Goal: Information Seeking & Learning: Learn about a topic

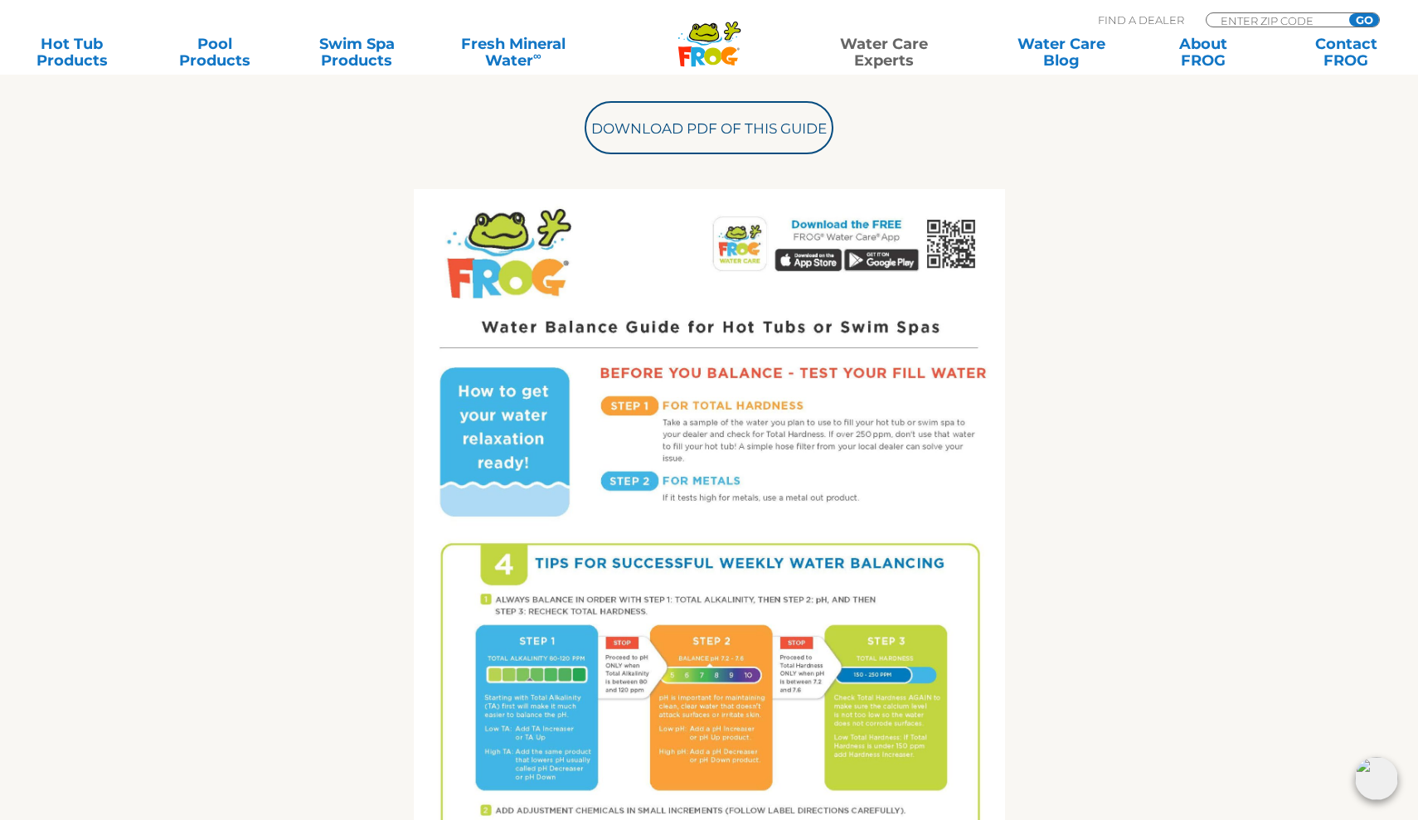
scroll to position [719, 0]
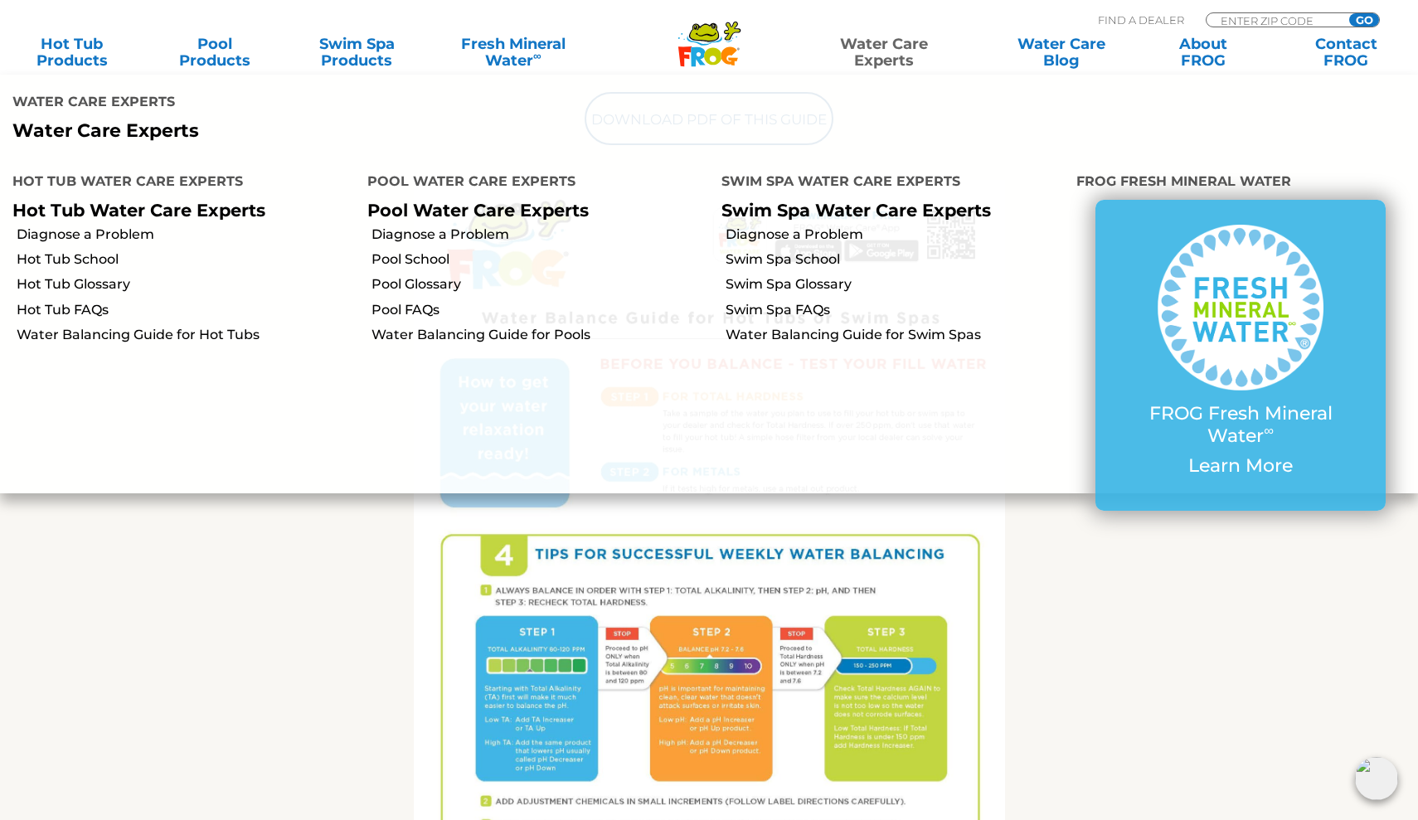
click at [859, 47] on link "Water Care Experts" at bounding box center [884, 52] width 180 height 33
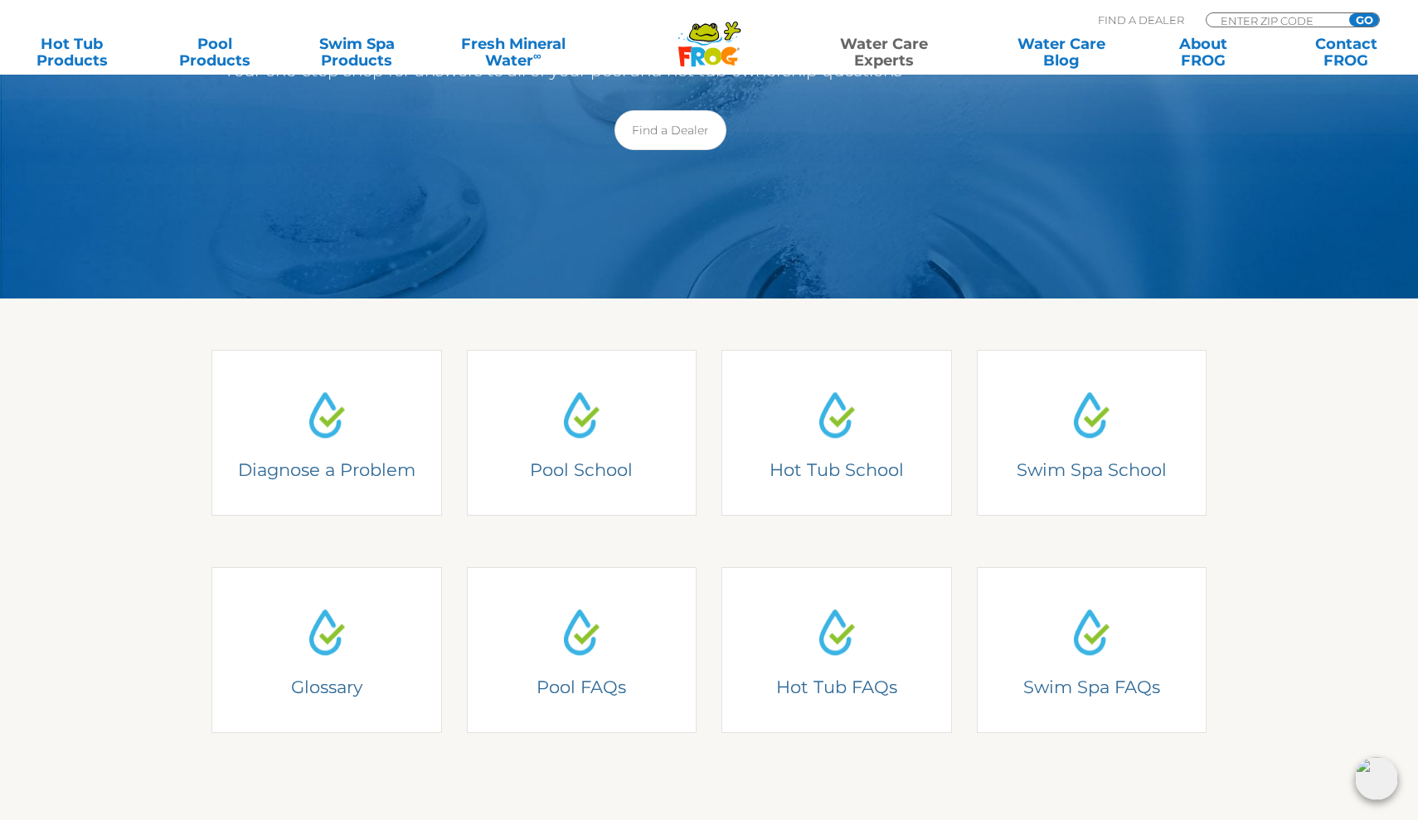
scroll to position [171, 0]
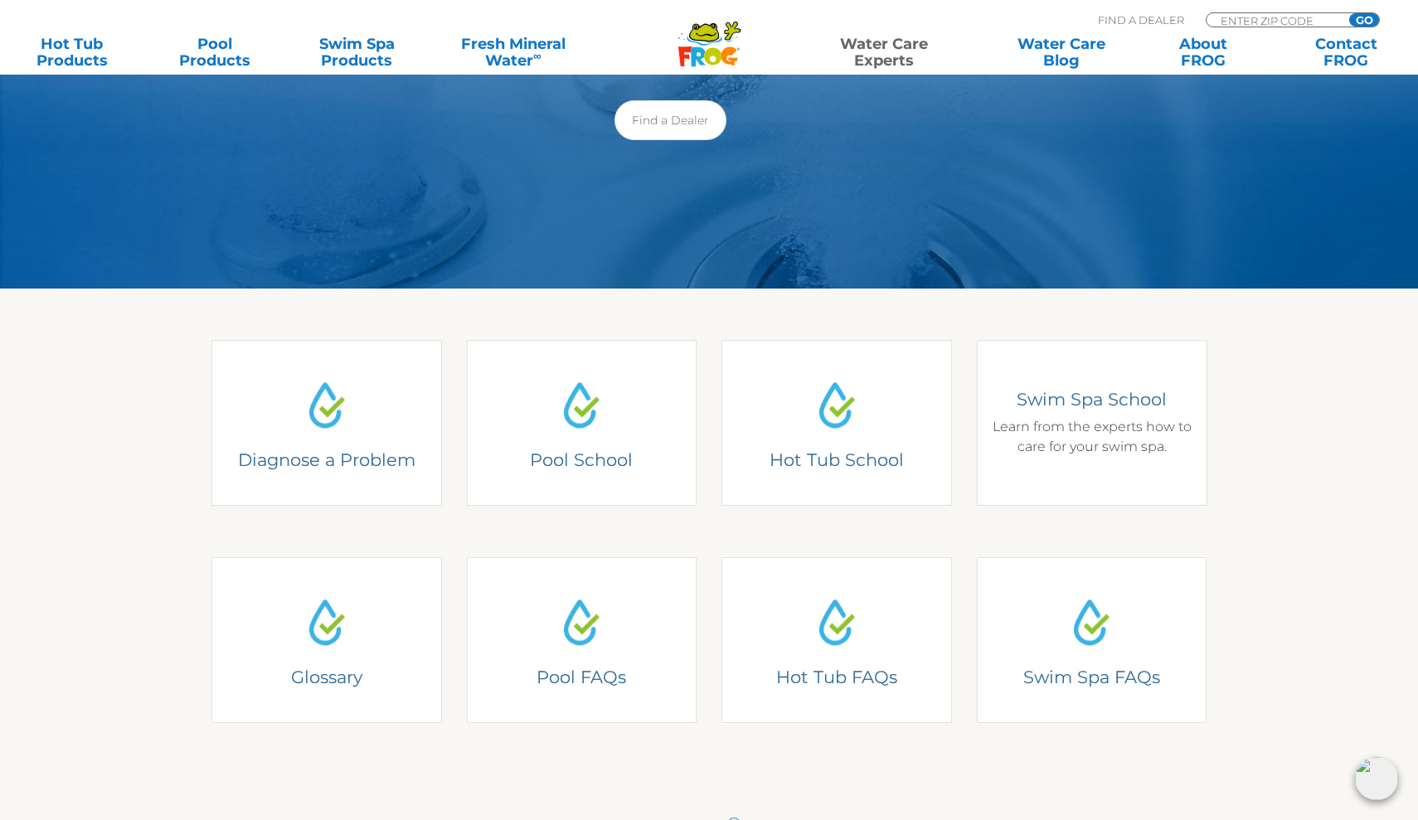
click at [1081, 425] on div "Swim Spa School Learn from the experts how to care for your swim spa." at bounding box center [1091, 422] width 206 height 69
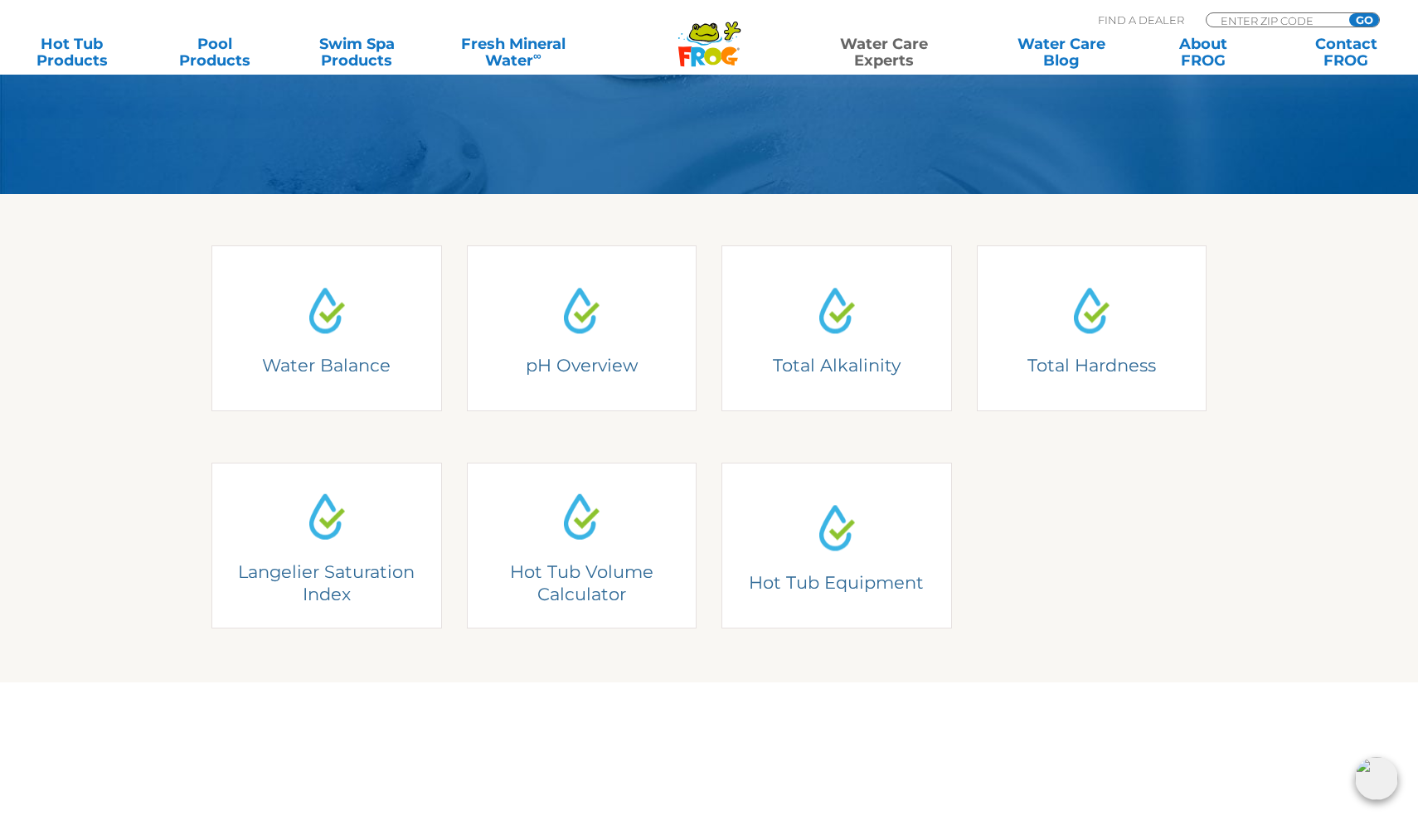
scroll to position [348, 0]
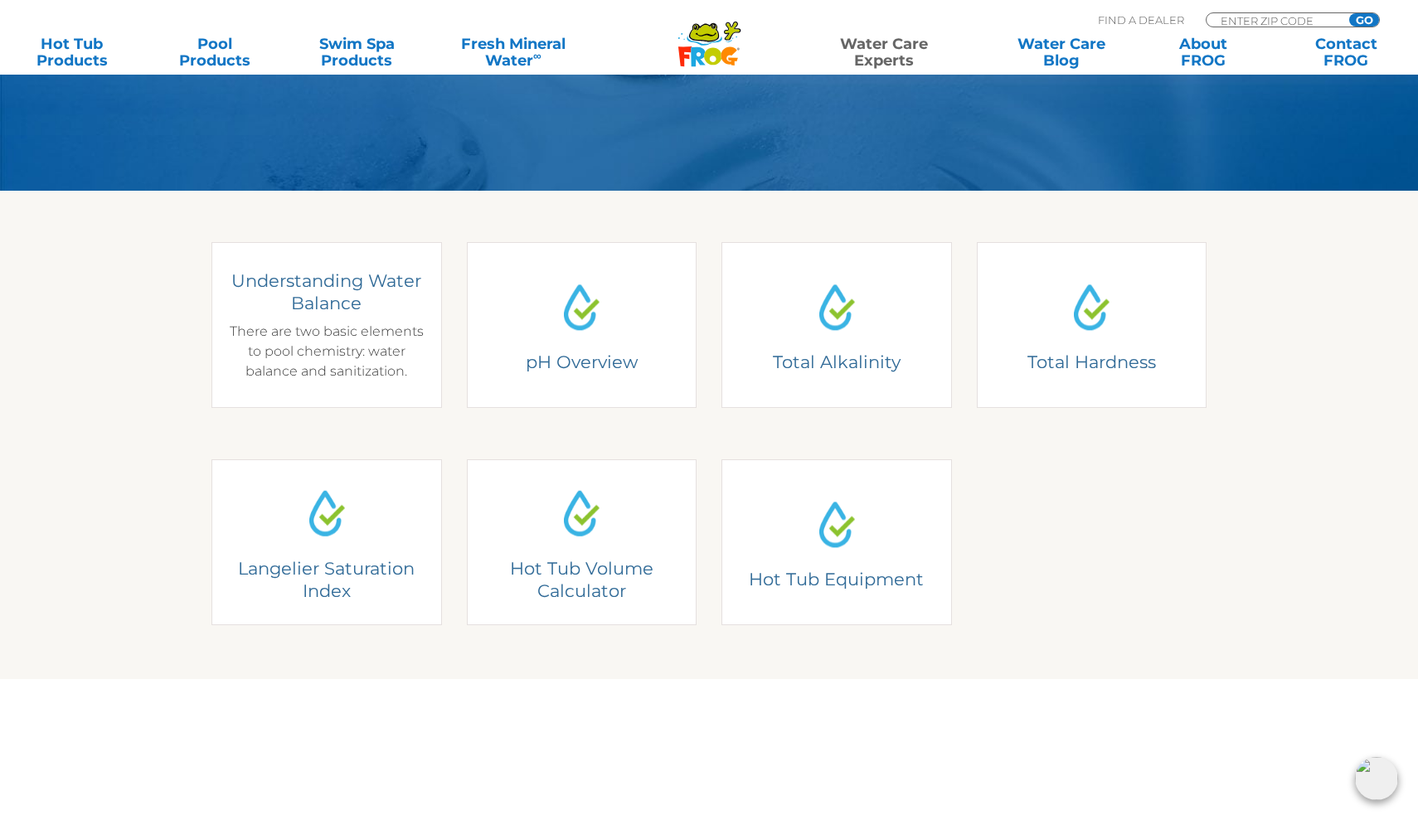
click at [337, 314] on div "Water Balance Understanding Water Balance There are two basic elements to pool …" at bounding box center [326, 325] width 231 height 166
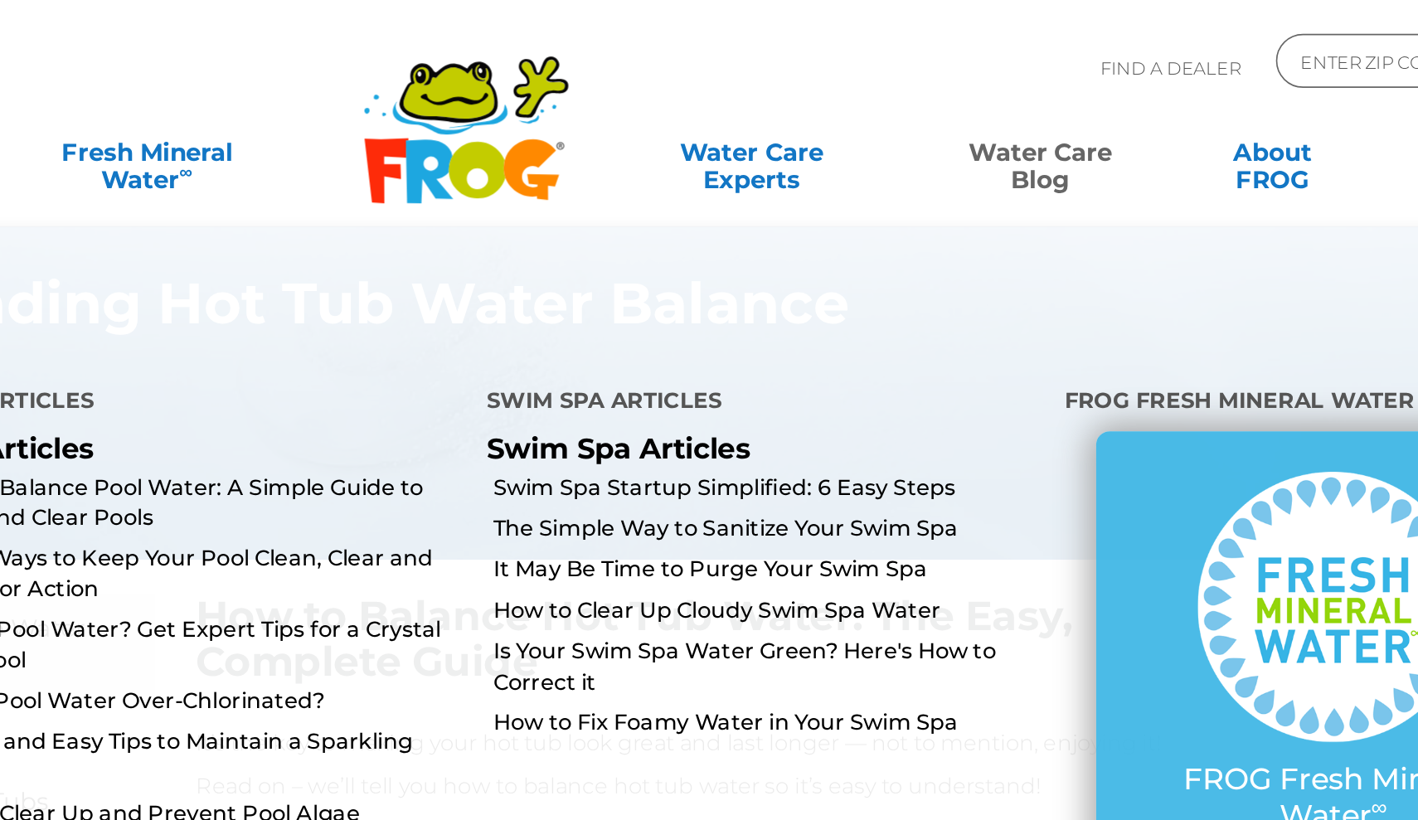
click at [1006, 101] on link "Water Care Blog" at bounding box center [1061, 93] width 111 height 33
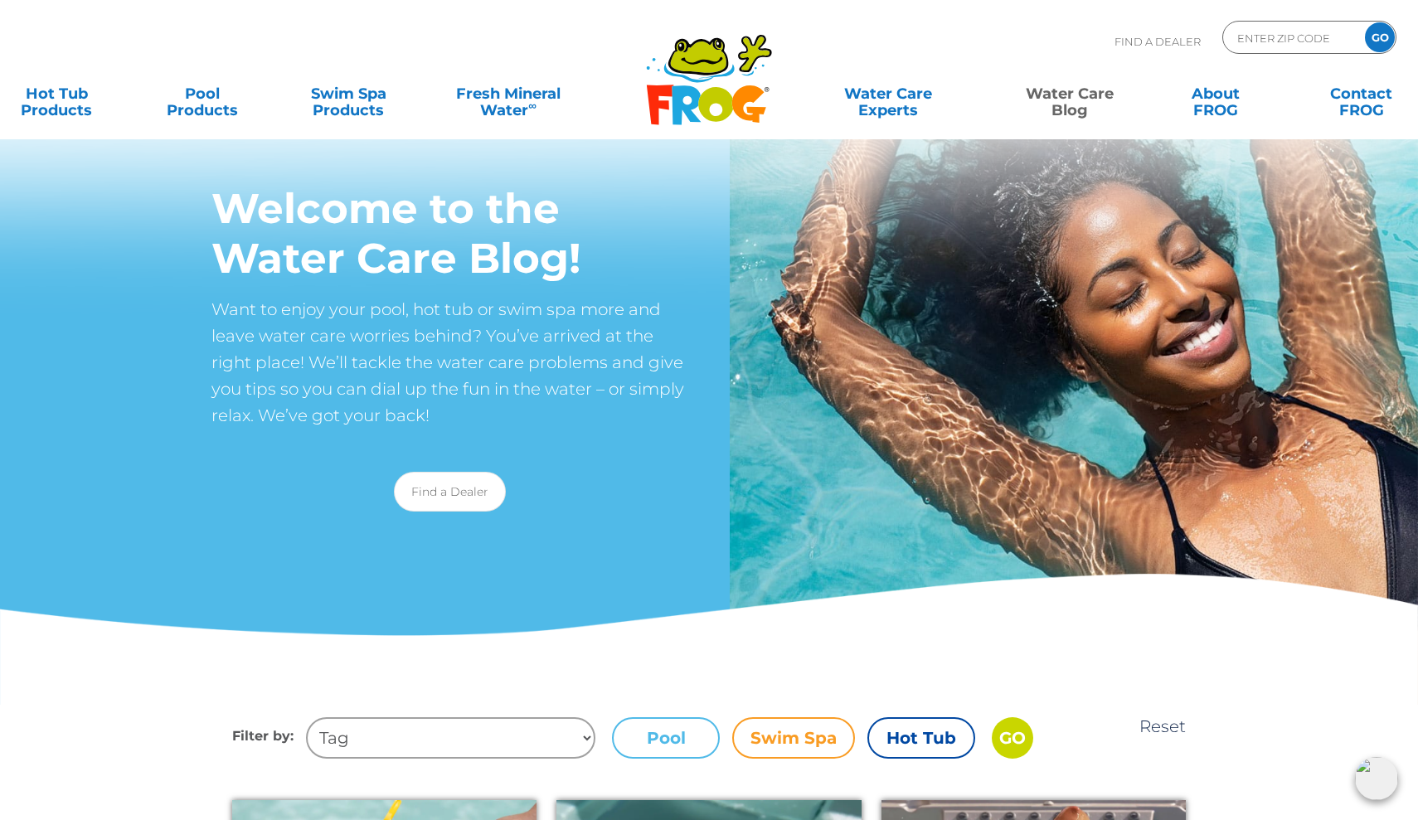
click at [778, 731] on label "Swim Spa" at bounding box center [793, 737] width 123 height 41
click at [0, 0] on input "Swim Spa" at bounding box center [0, 0] width 0 height 0
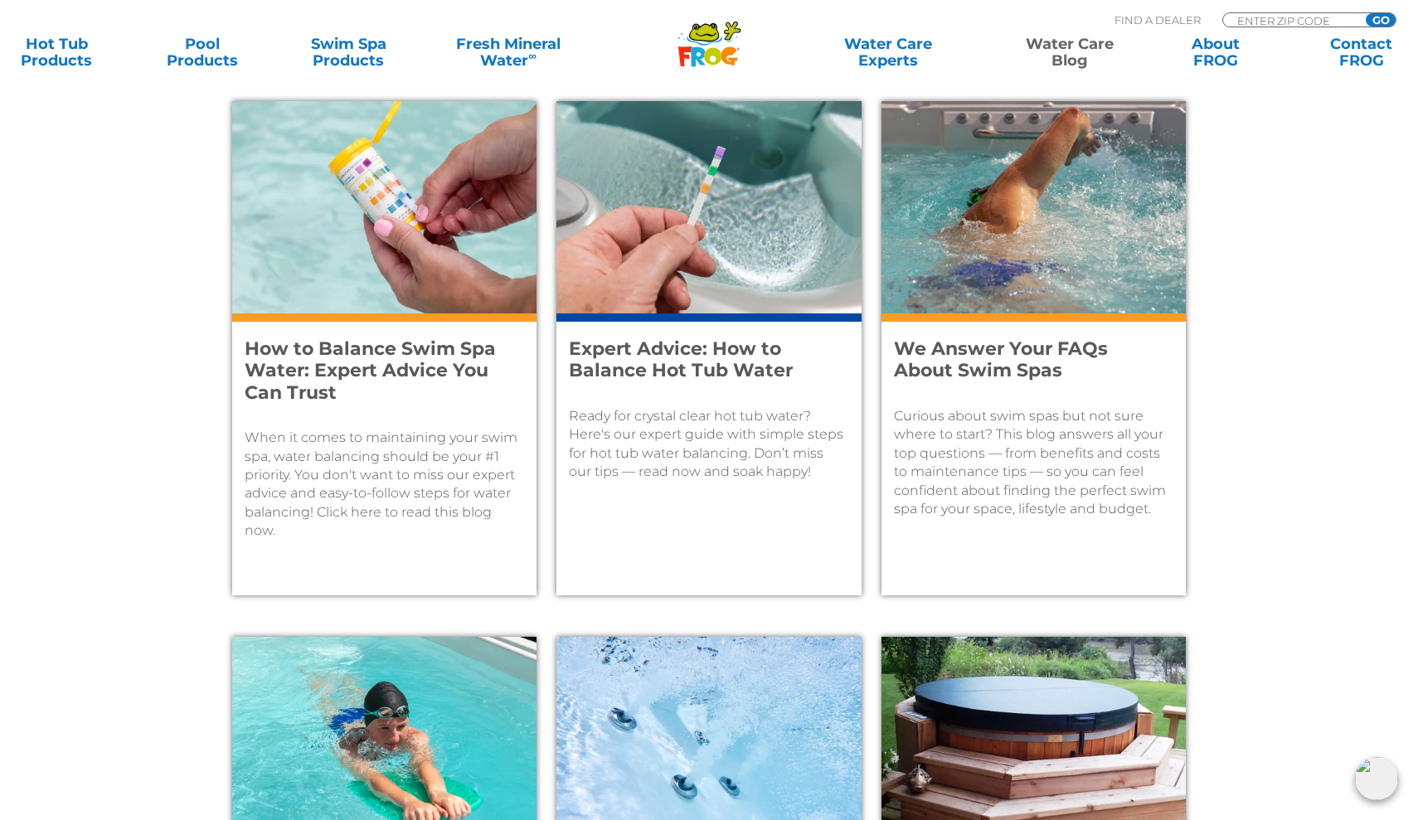
scroll to position [694, 0]
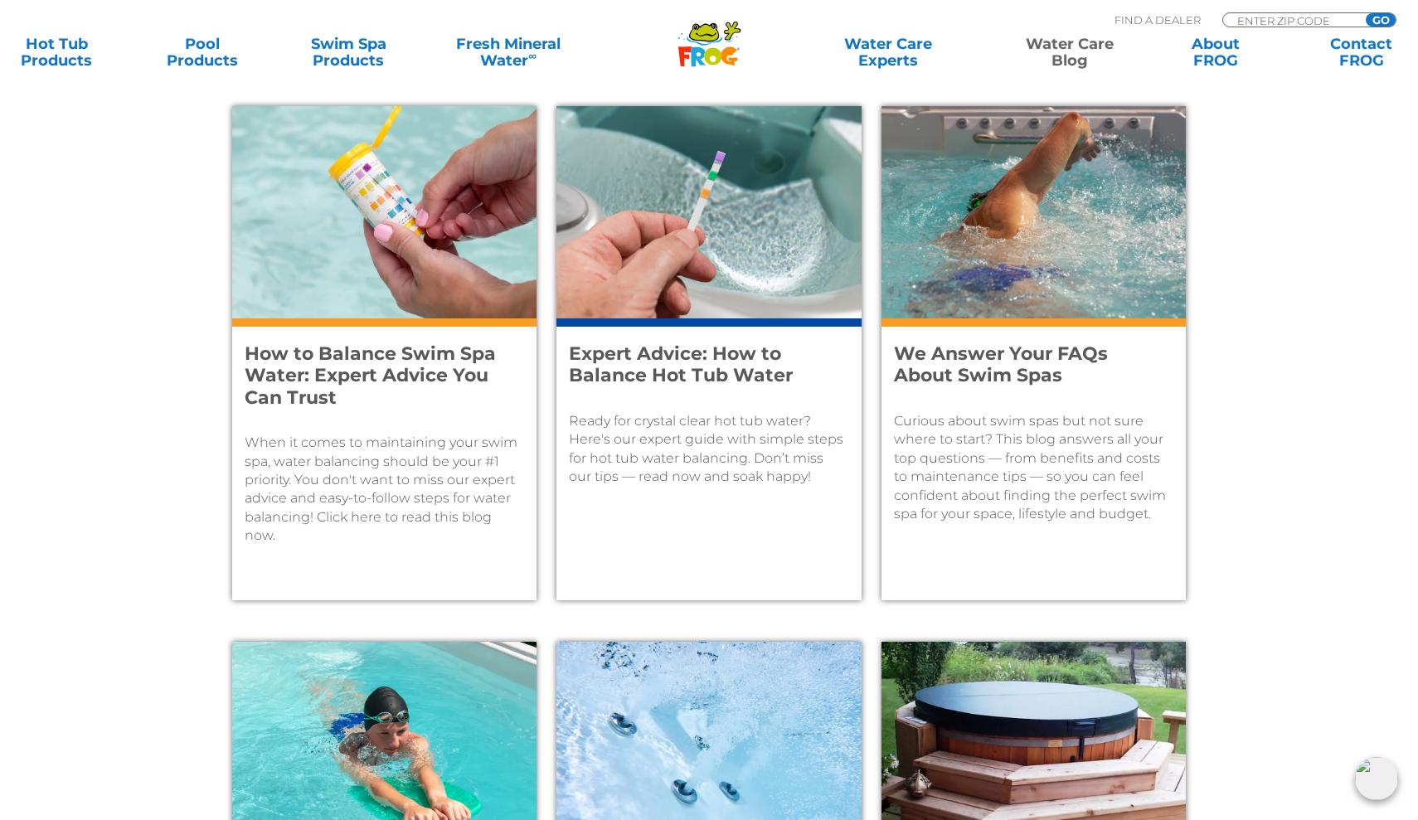
click at [377, 370] on h4 "How to Balance Swim Spa Water: Expert Advice You Can Trust" at bounding box center [373, 376] width 257 height 66
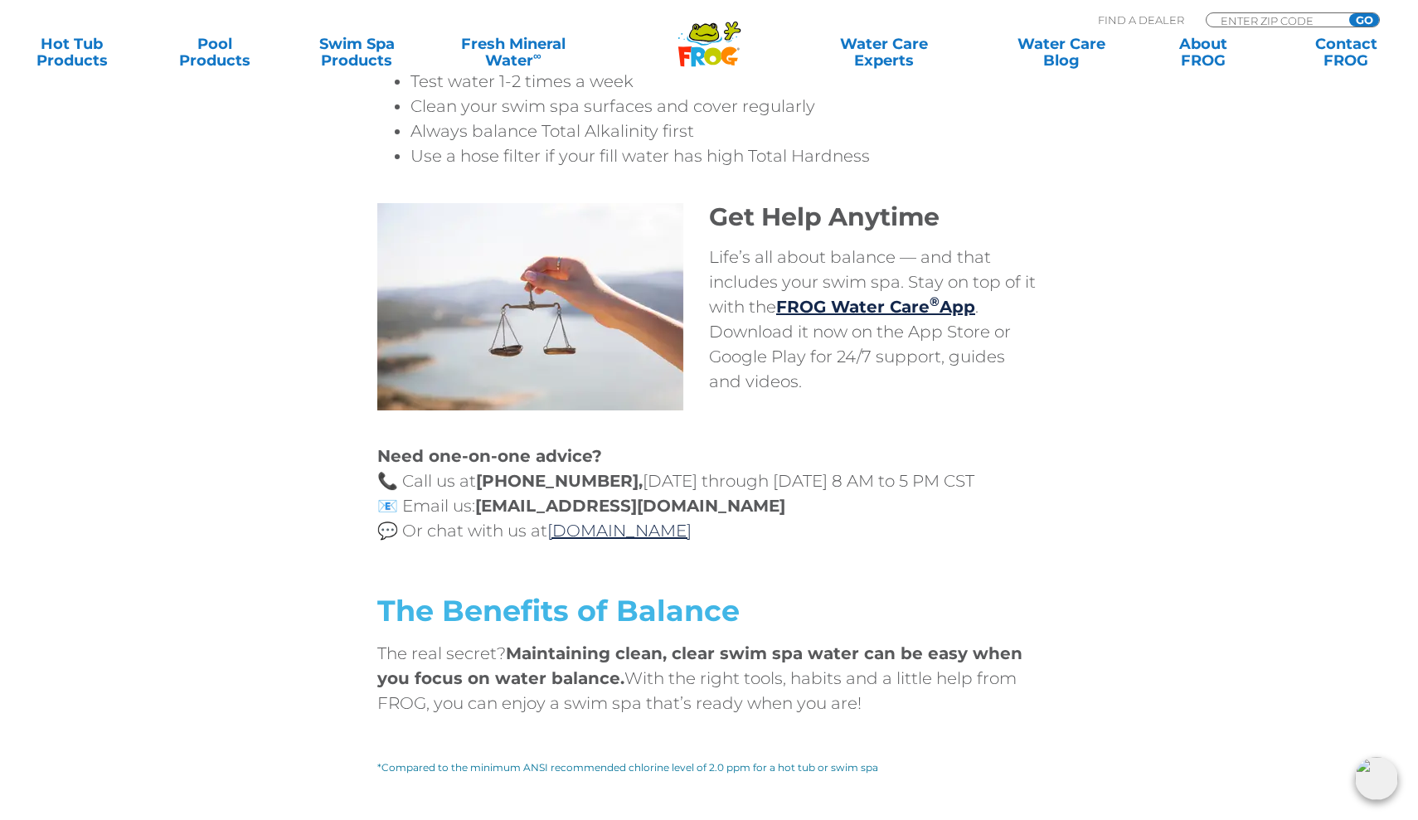
scroll to position [6420, 0]
